Goal: Find contact information: Find contact information

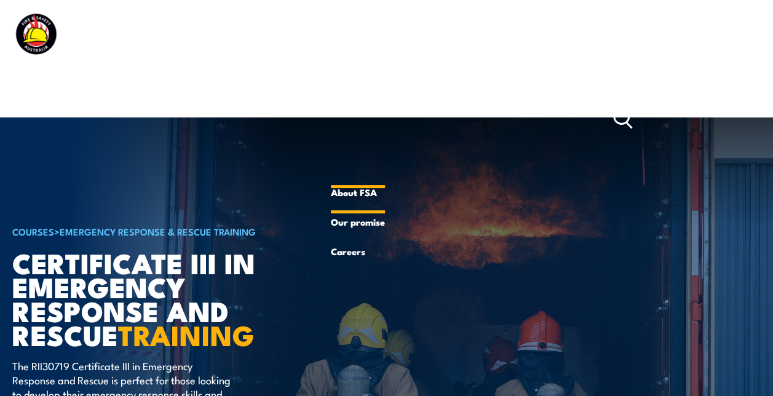
click at [370, 180] on link "About FSA" at bounding box center [358, 193] width 54 height 30
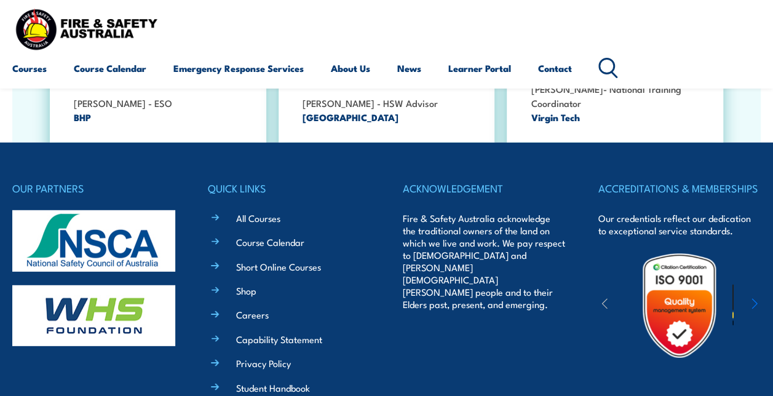
scroll to position [3913, 0]
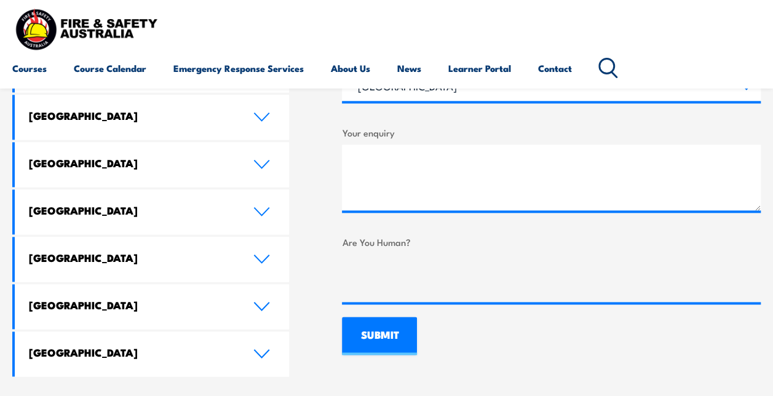
scroll to position [698, 0]
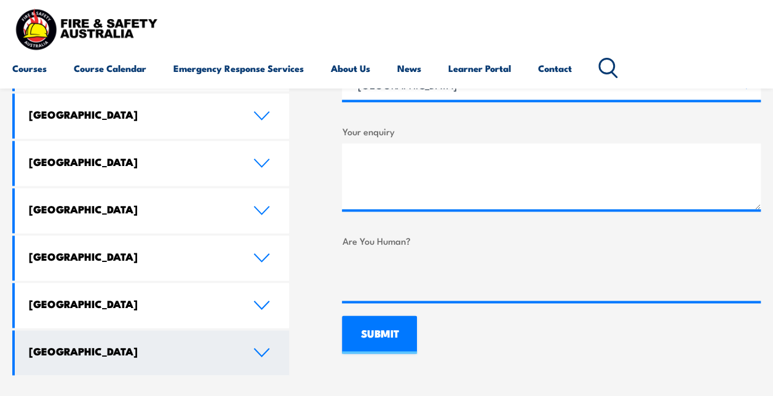
click at [261, 330] on link "[GEOGRAPHIC_DATA]" at bounding box center [152, 352] width 274 height 45
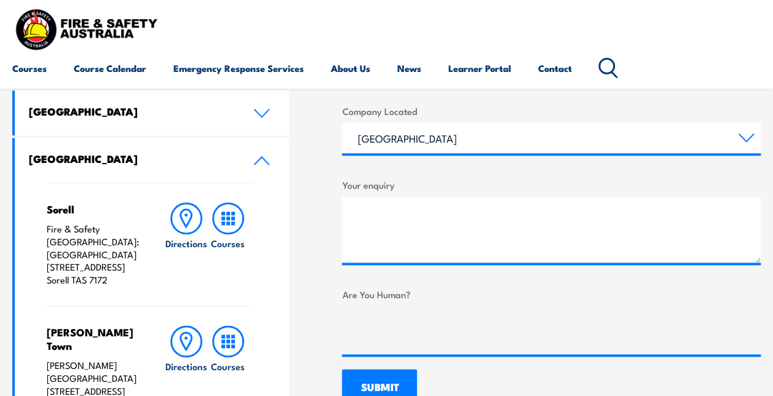
scroll to position [644, 0]
